Goal: Task Accomplishment & Management: Complete application form

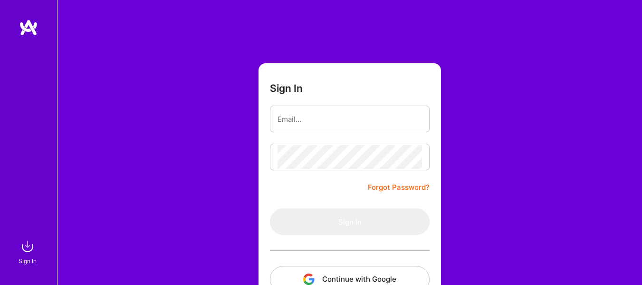
scroll to position [72, 0]
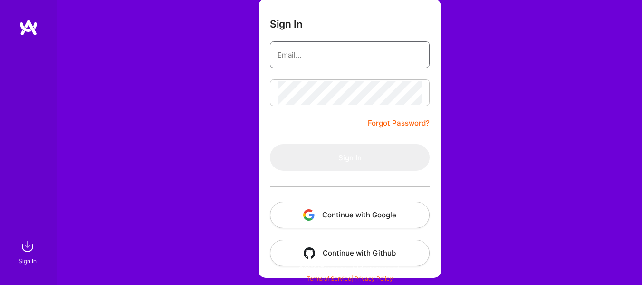
type input "[EMAIL_ADDRESS][DOMAIN_NAME]"
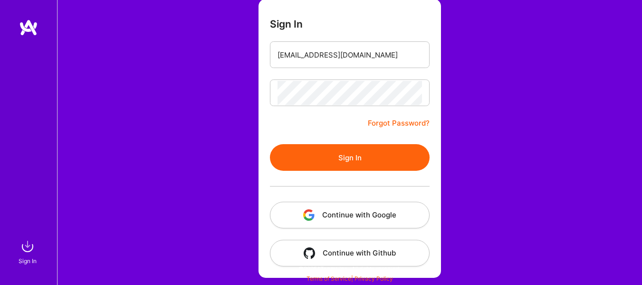
click at [347, 212] on button "Continue with Google" at bounding box center [350, 215] width 160 height 27
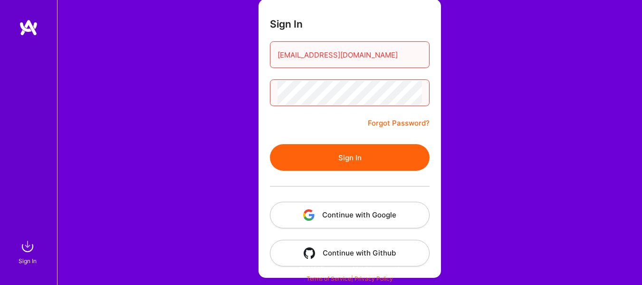
click at [342, 148] on button "Sign In" at bounding box center [350, 157] width 160 height 27
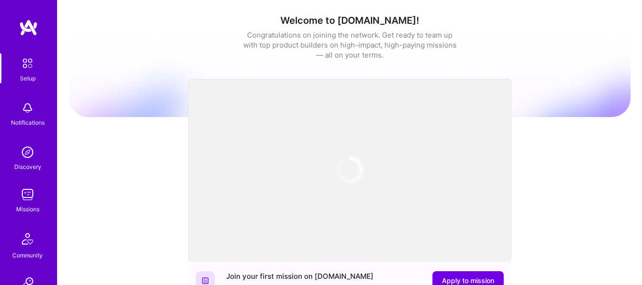
click at [21, 199] on img at bounding box center [27, 194] width 19 height 19
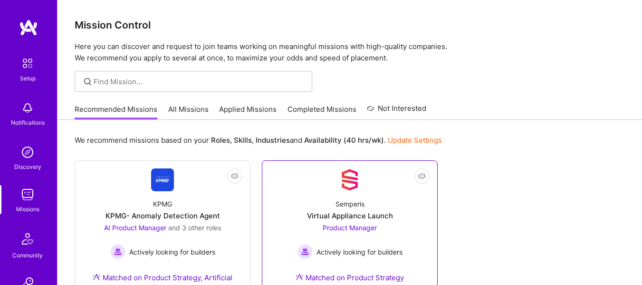
click at [365, 210] on div "Semperis Virtual Appliance Launch Product Manager Actively looking for builders…" at bounding box center [350, 242] width 160 height 103
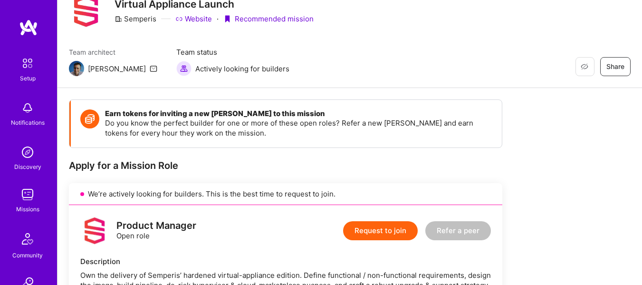
scroll to position [39, 0]
click at [376, 231] on button "Request to join" at bounding box center [380, 231] width 75 height 19
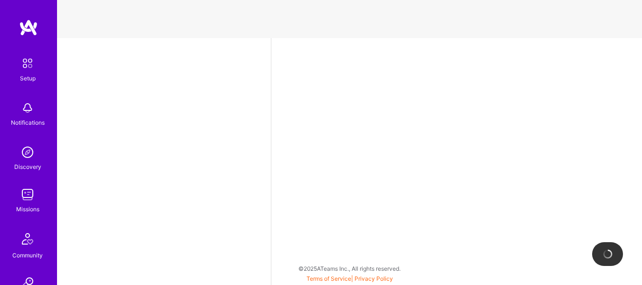
select select "US"
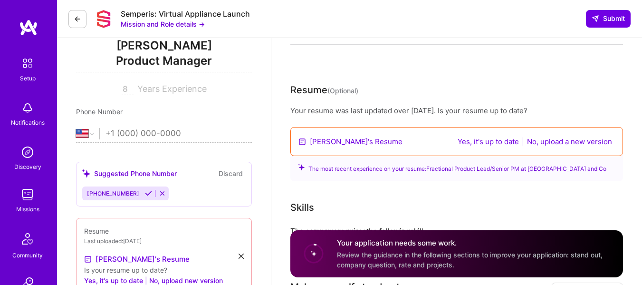
scroll to position [129, 0]
click at [562, 143] on button "No, upload a new version" at bounding box center [569, 140] width 91 height 11
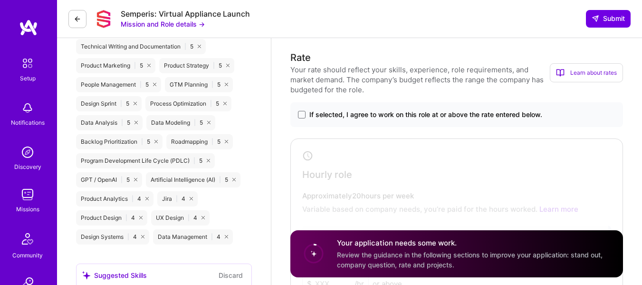
scroll to position [630, 0]
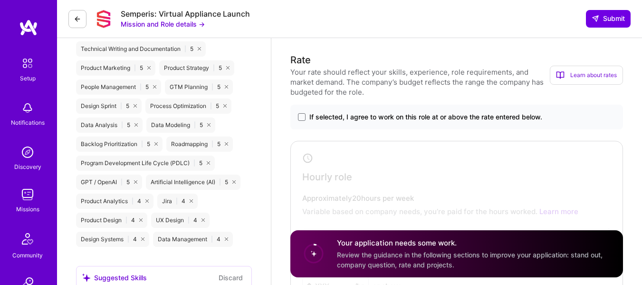
click at [299, 122] on label "If selected, I agree to work on this role at or above the rate entered below." at bounding box center [457, 117] width 318 height 10
click at [0, 0] on input "If selected, I agree to work on this role at or above the rate entered below." at bounding box center [0, 0] width 0 height 0
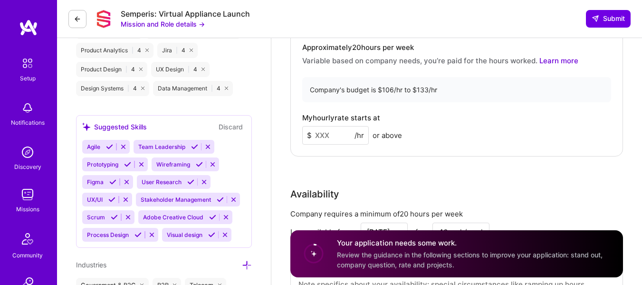
scroll to position [781, 0]
click at [337, 134] on input at bounding box center [335, 134] width 67 height 19
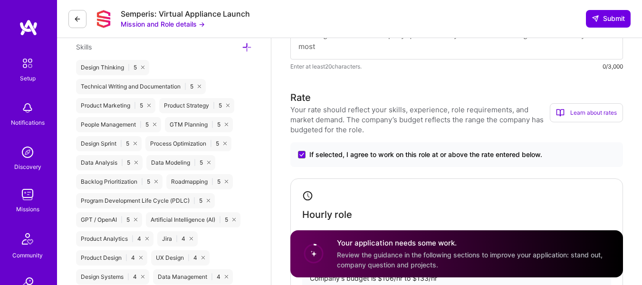
scroll to position [592, 0]
type input "125"
click at [250, 49] on icon at bounding box center [247, 48] width 10 height 10
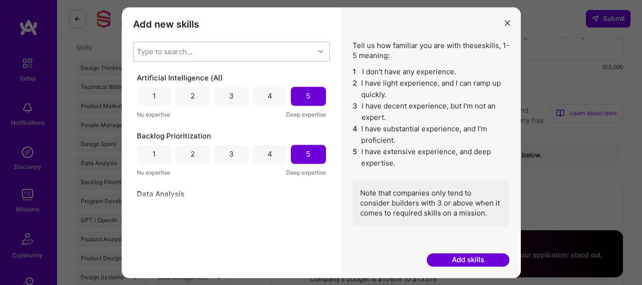
click at [198, 49] on div "Type to search..." at bounding box center [224, 51] width 181 height 19
type input "Pro"
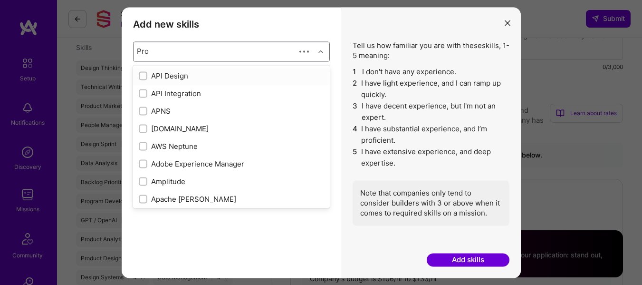
checkbox input "true"
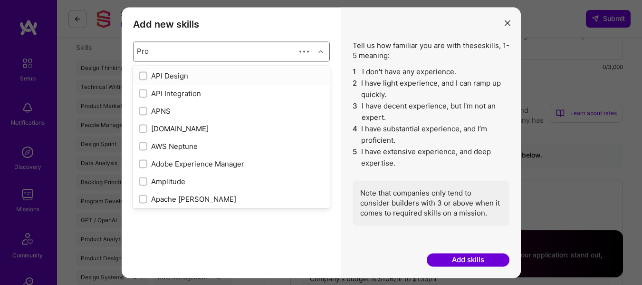
checkbox input "true"
checkbox input "false"
type input "Prod"
checkbox input "true"
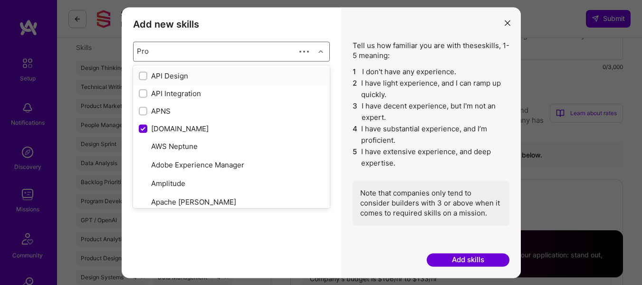
checkbox input "true"
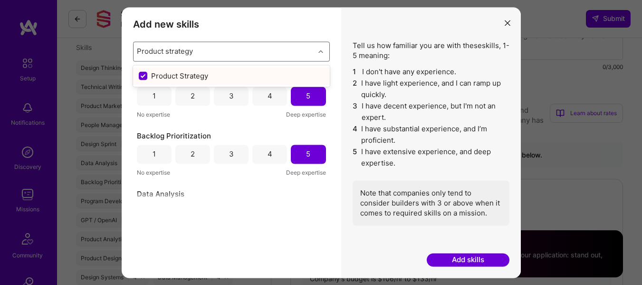
type input "Product strategy"
click at [462, 261] on button "Add skills" at bounding box center [468, 259] width 83 height 13
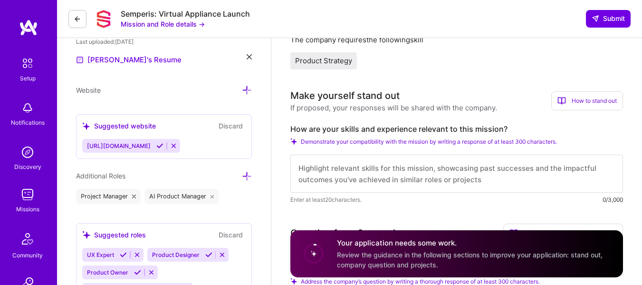
scroll to position [320, 0]
click at [323, 62] on span "Product Strategy" at bounding box center [323, 60] width 57 height 9
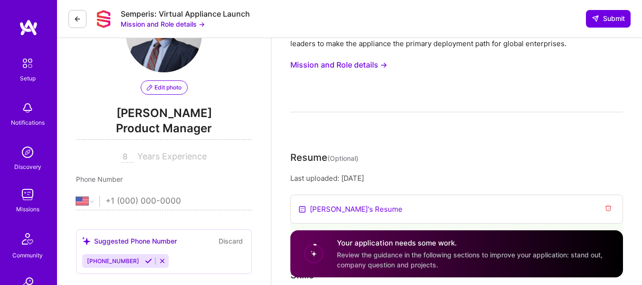
scroll to position [0, 0]
